Goal: Information Seeking & Learning: Check status

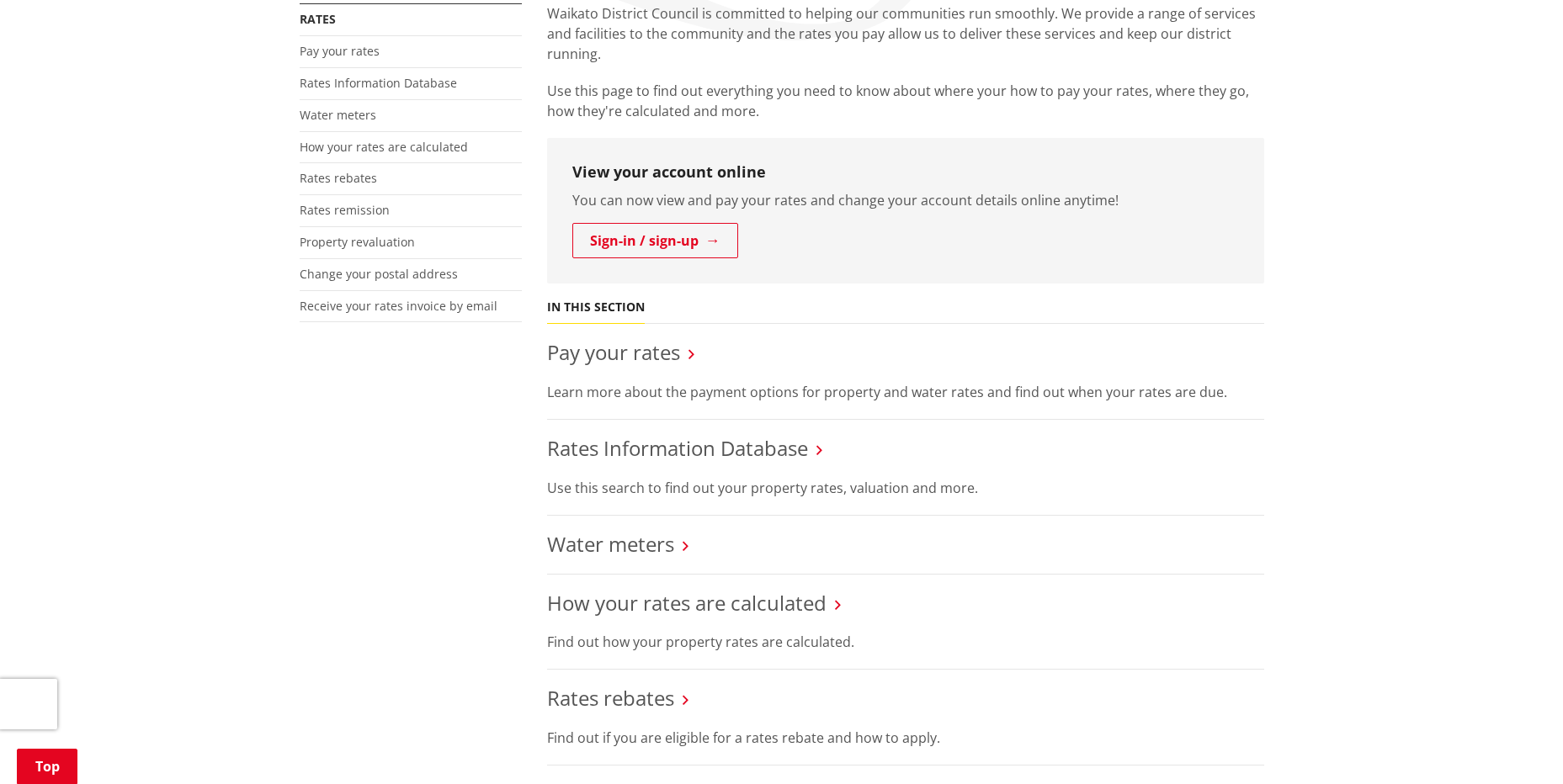
scroll to position [336, 0]
click at [628, 361] on link "Pay your rates" at bounding box center [614, 352] width 133 height 27
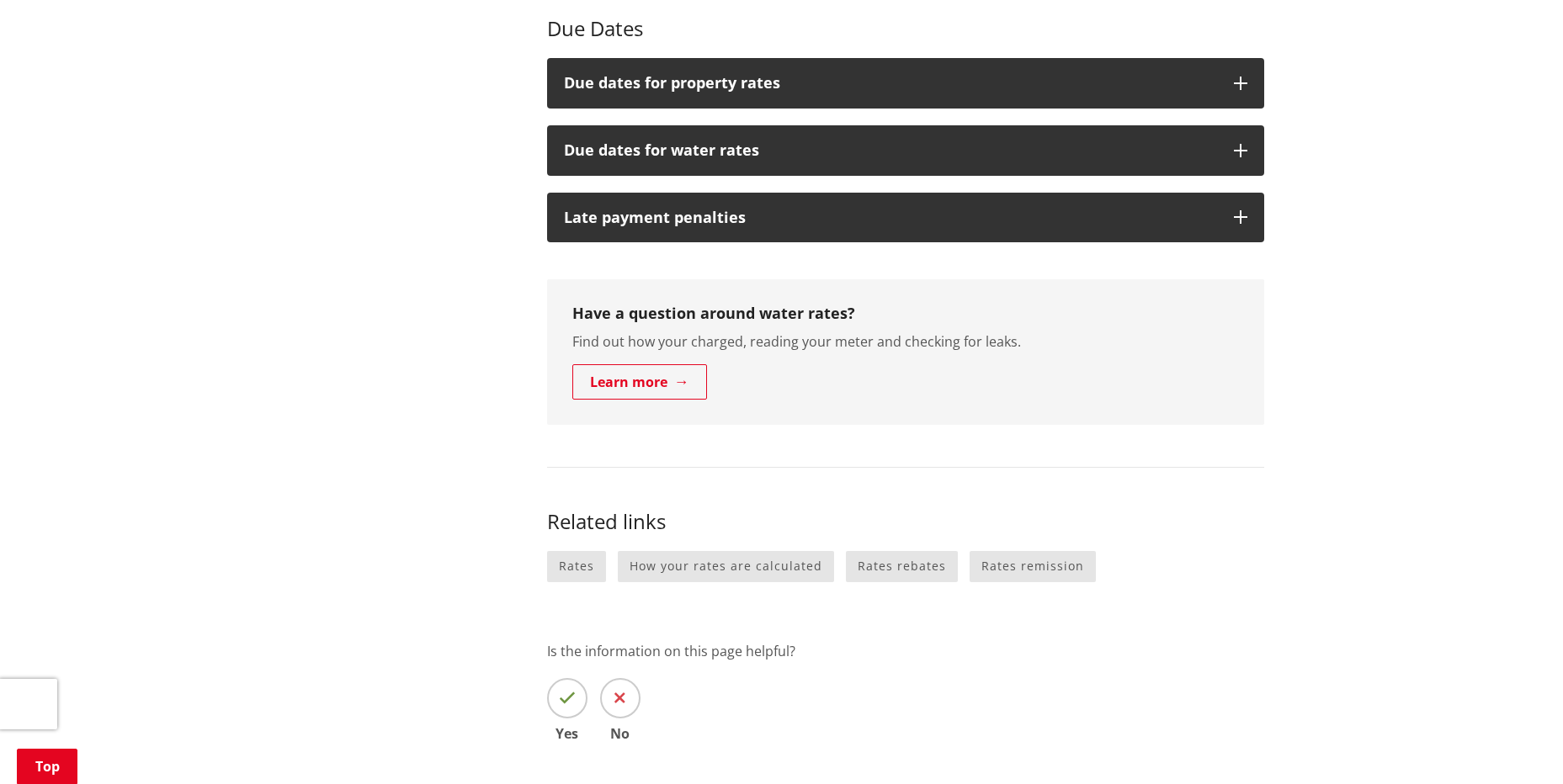
scroll to position [168, 0]
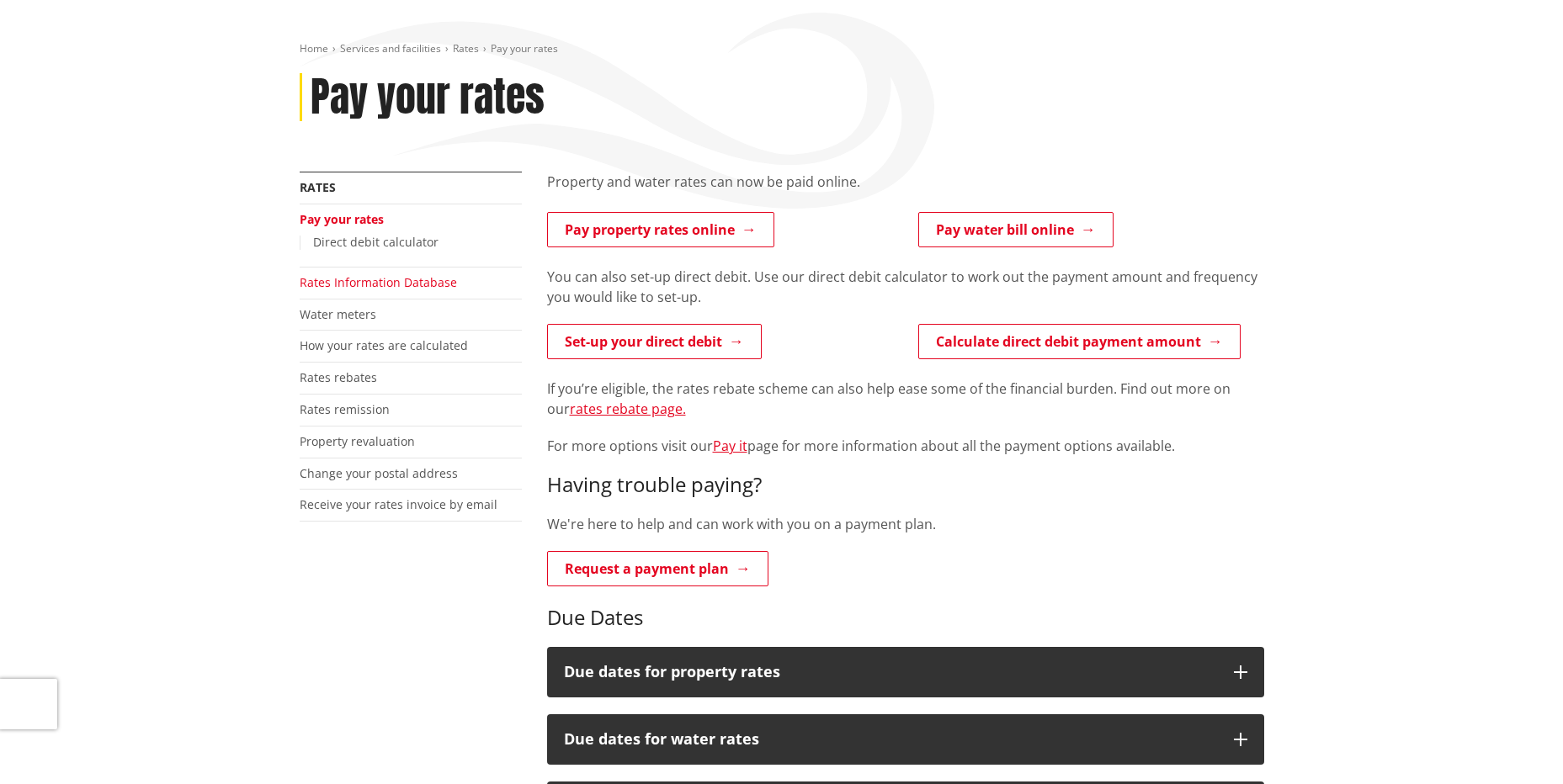
click at [394, 280] on link "Rates Information Database" at bounding box center [378, 281] width 157 height 16
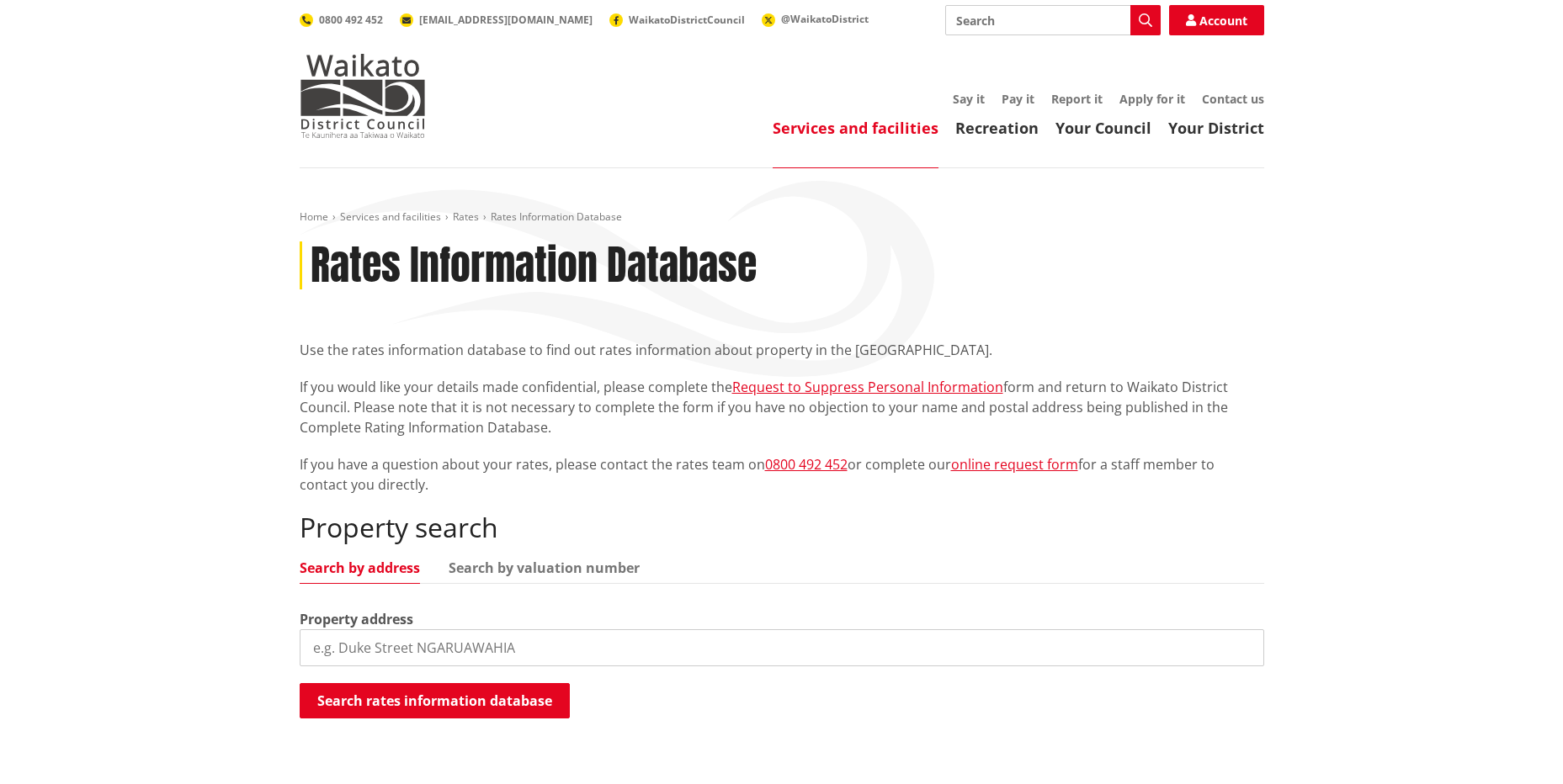
scroll to position [336, 0]
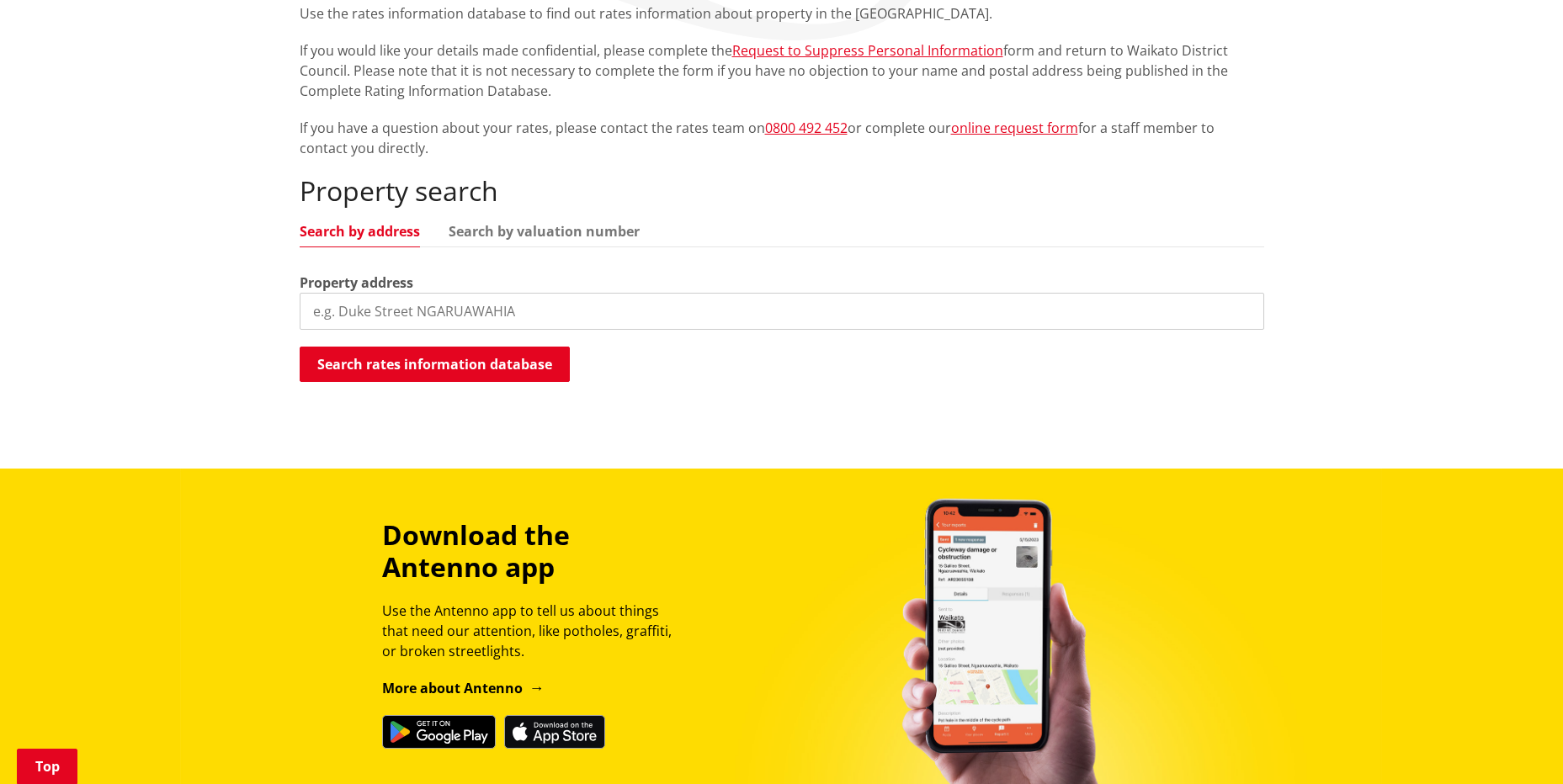
click at [446, 317] on input "search" at bounding box center [782, 311] width 964 height 37
paste input "5 Williams Sttreet, Cambridge"
drag, startPoint x: 535, startPoint y: 314, endPoint x: 433, endPoint y: 321, distance: 102.2
click at [433, 321] on input "5 Williams Sttreet, Cambridge" at bounding box center [782, 311] width 964 height 37
click at [450, 345] on div "Property search Search by address Search by valuation number Property address 5…" at bounding box center [782, 280] width 964 height 208
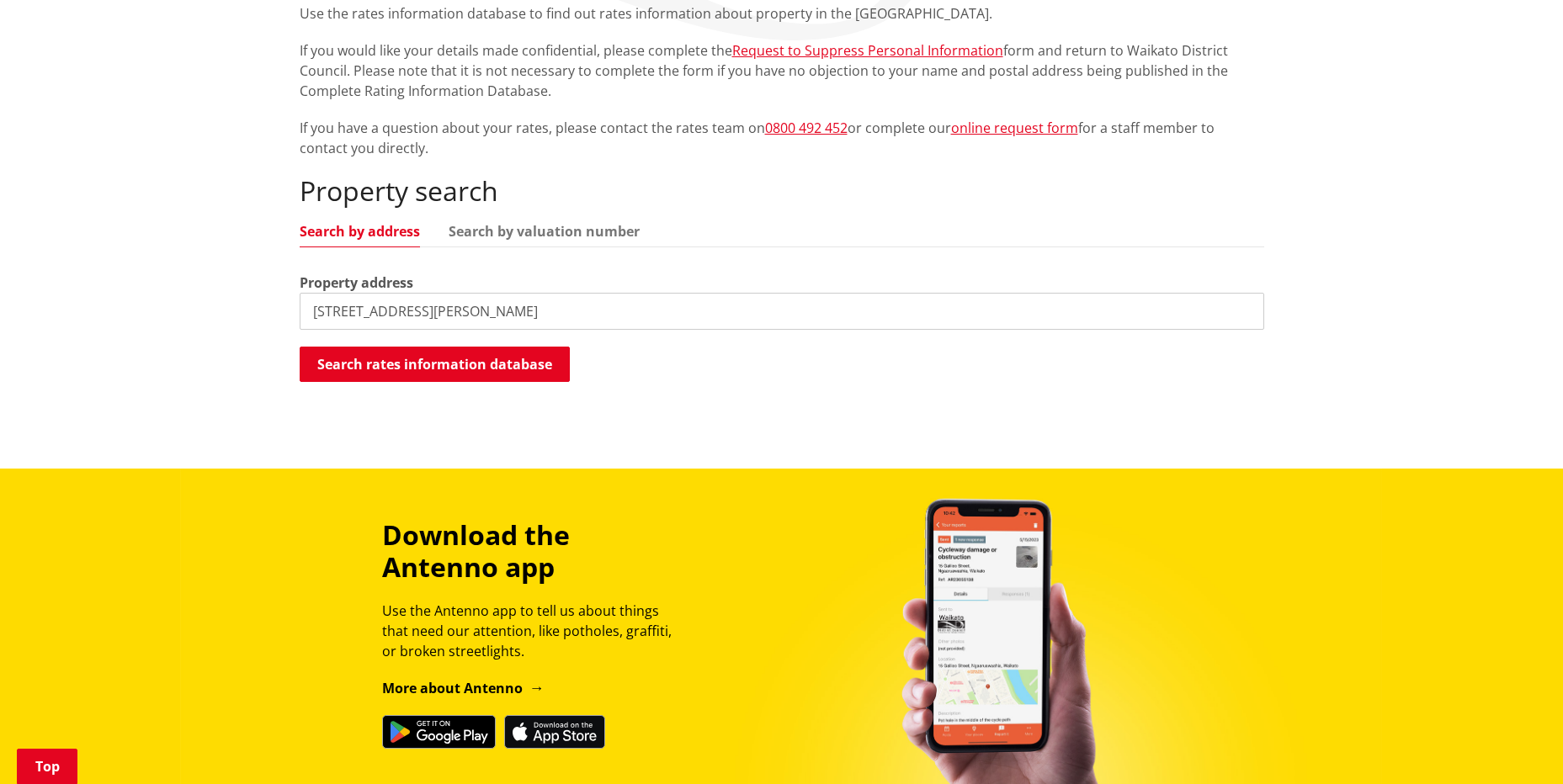
click at [462, 324] on input "5 Williams Street" at bounding box center [782, 311] width 964 height 37
type input "5 Williams Street"
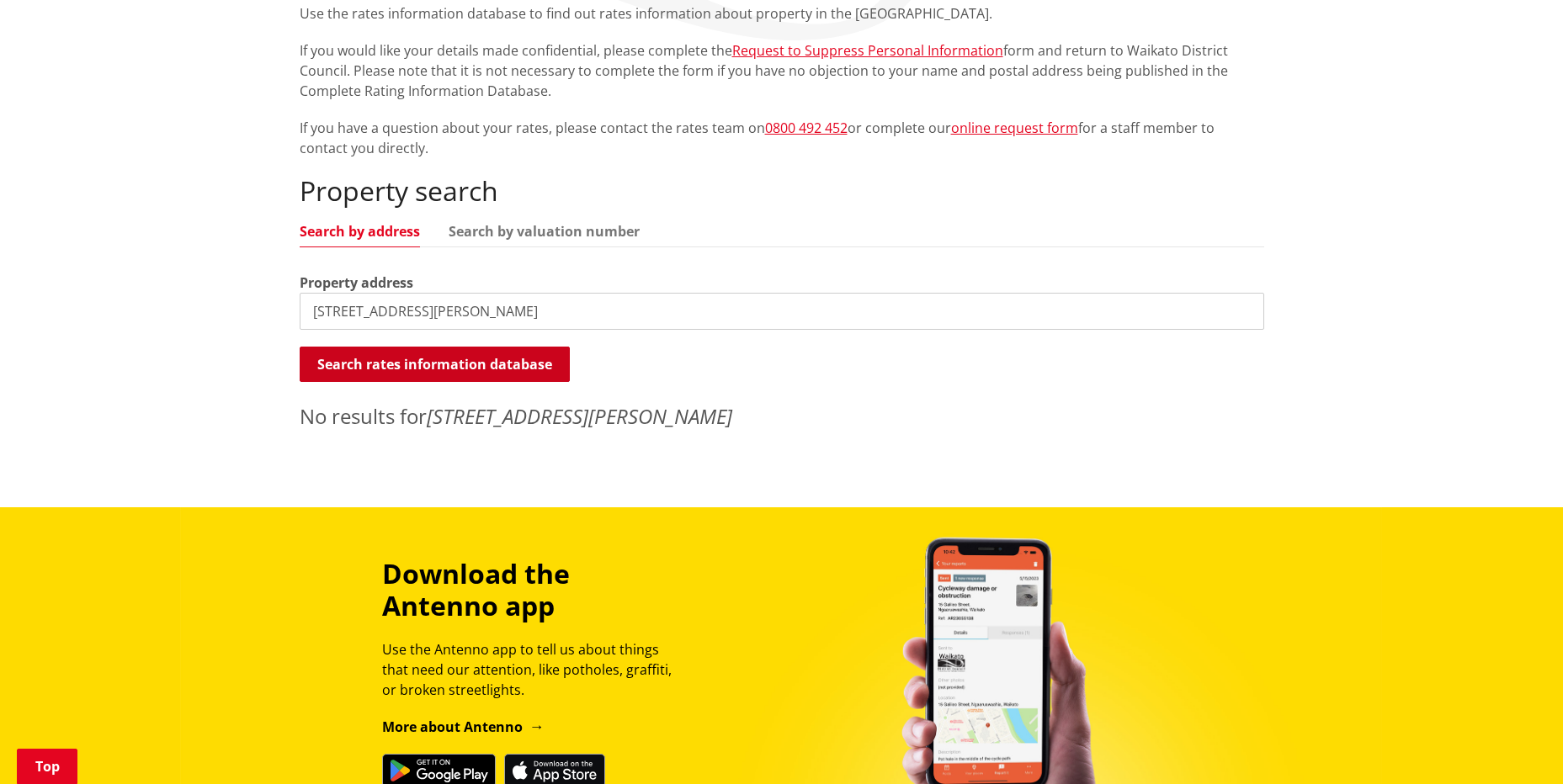
click at [412, 368] on button "Search rates information database" at bounding box center [435, 364] width 271 height 36
click at [440, 316] on input "5 Williams Street" at bounding box center [782, 311] width 964 height 37
